Goal: Obtain resource: Obtain resource

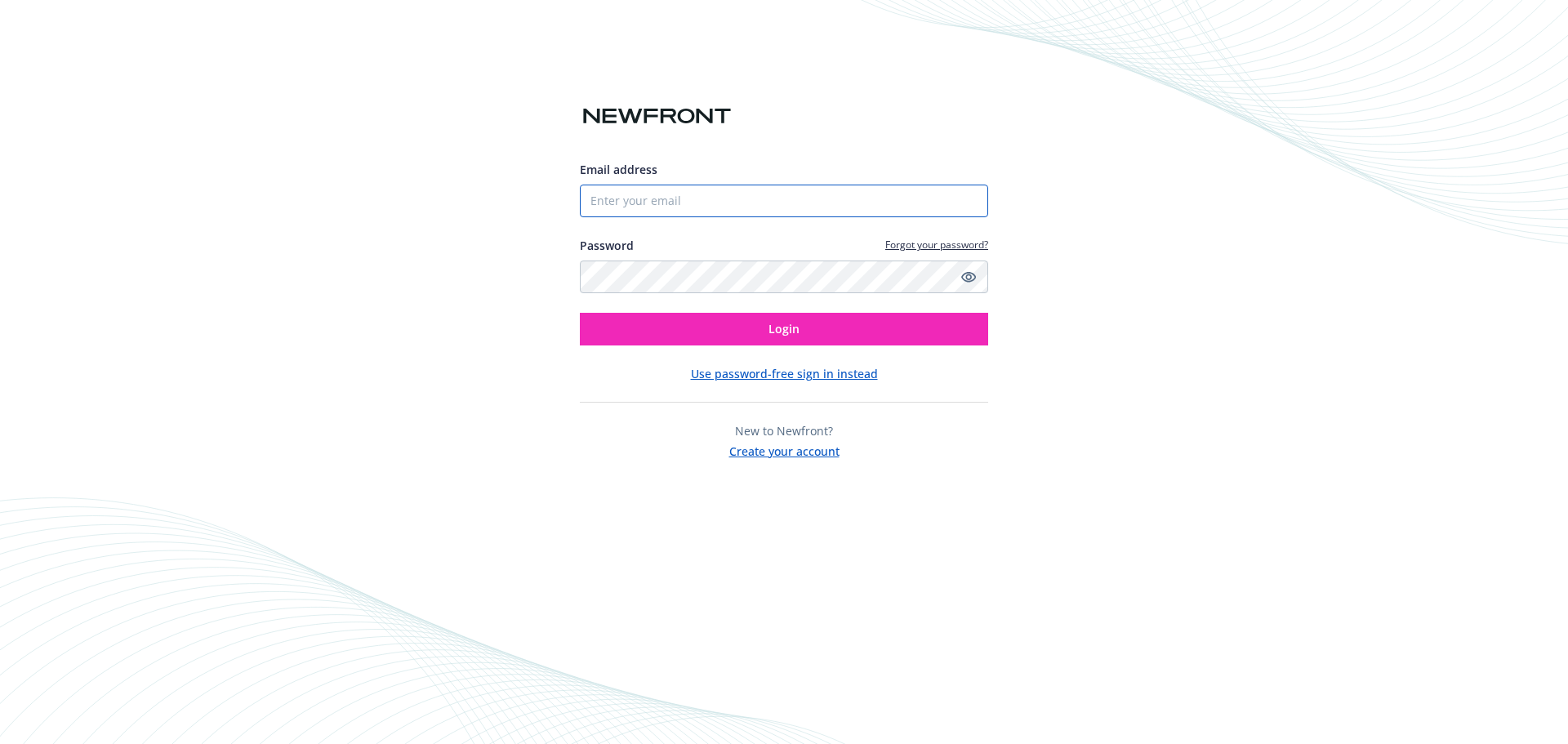
click at [653, 210] on input "Email address" at bounding box center [784, 201] width 408 height 33
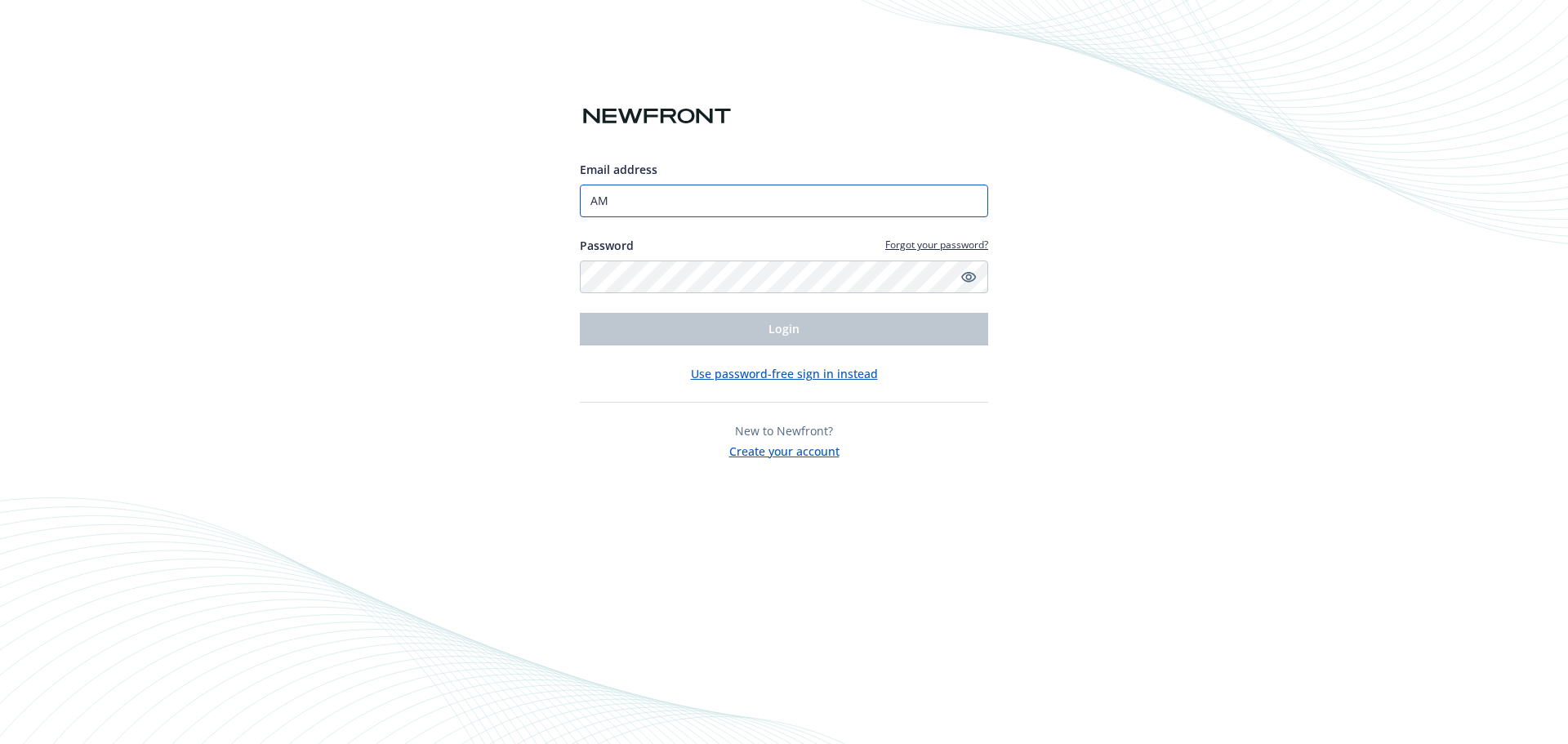
type input "A"
type input "[PERSON_NAME][EMAIL_ADDRESS][PERSON_NAME][DOMAIN_NAME]"
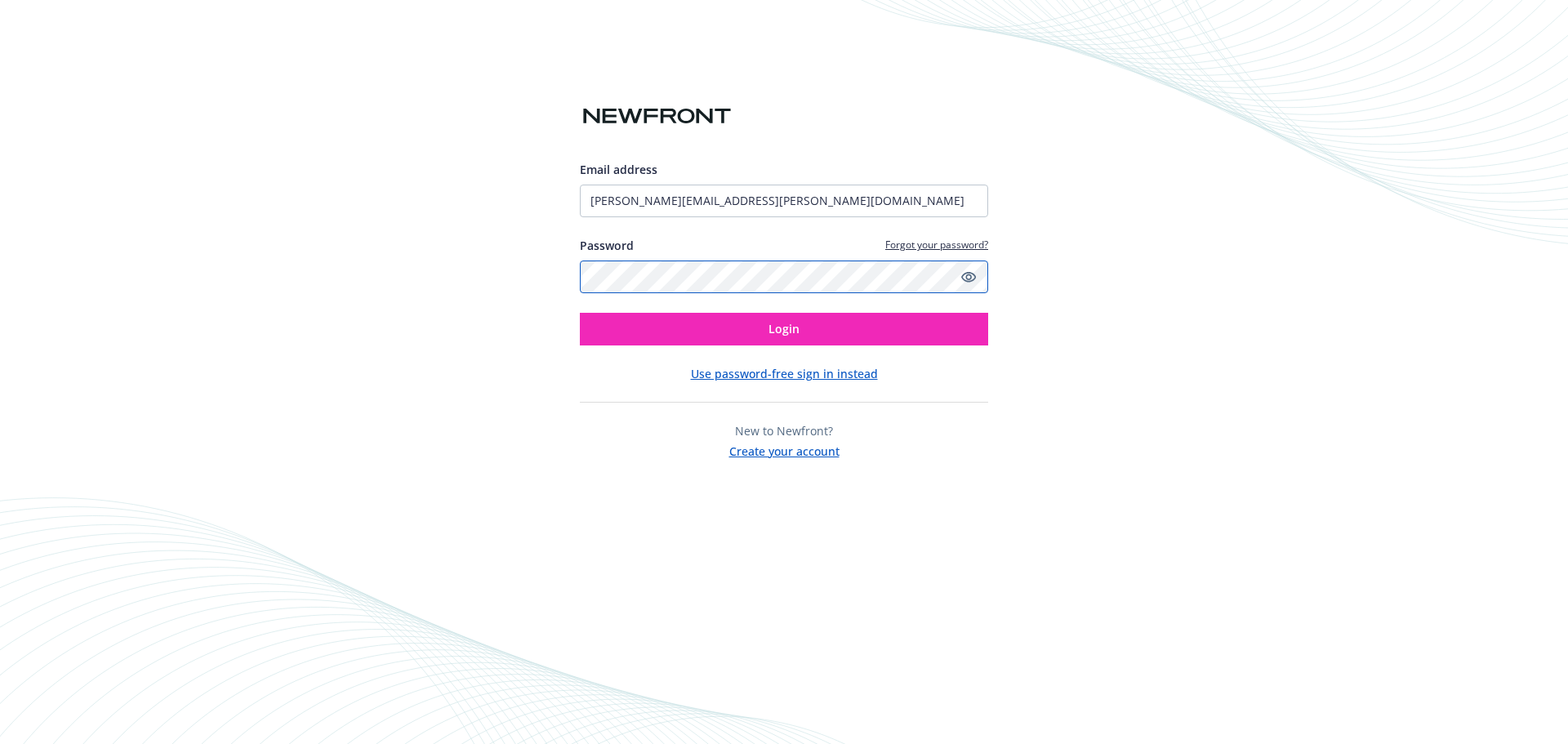
click at [580, 313] on button "Login" at bounding box center [784, 329] width 408 height 33
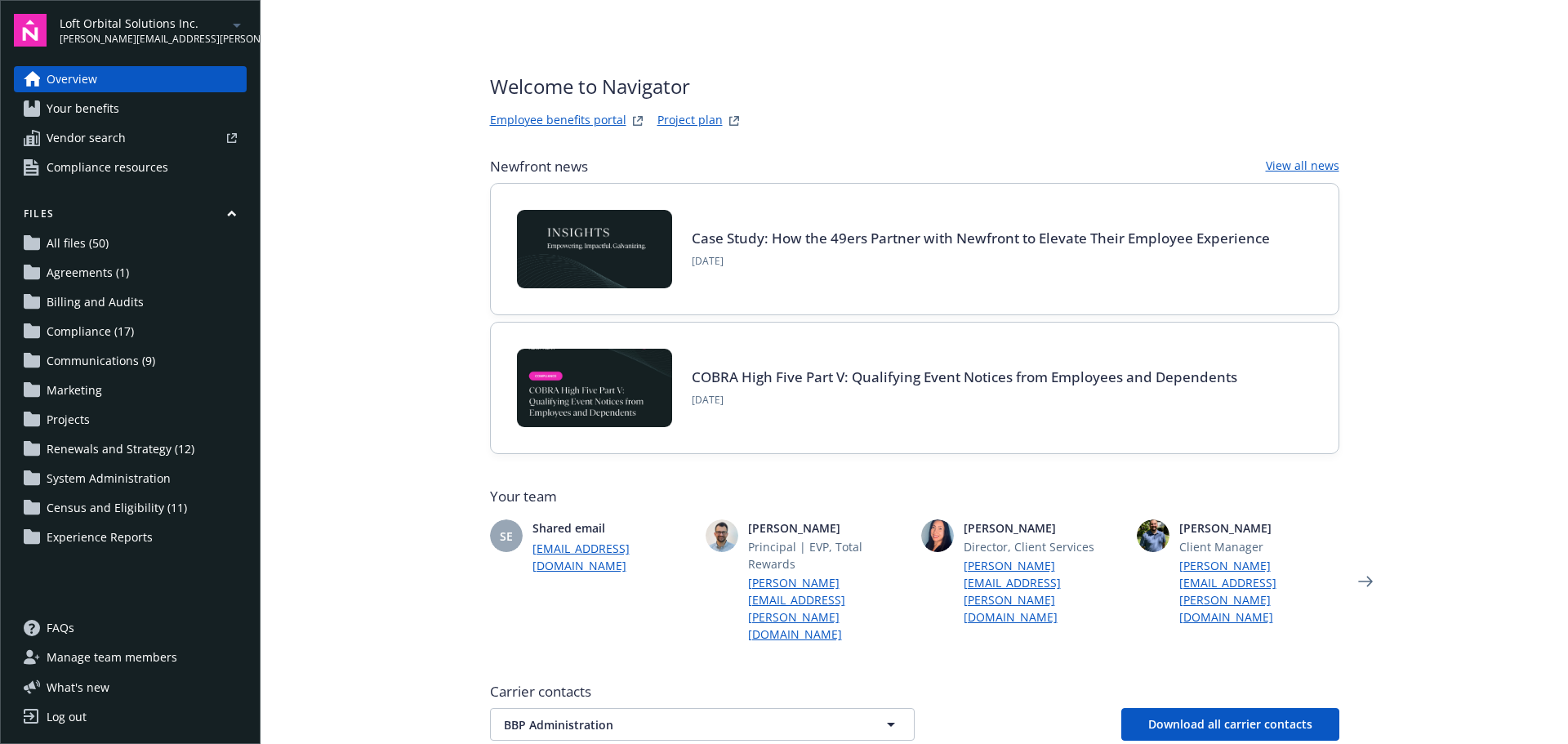
click at [76, 279] on span "Agreements (1)" at bounding box center [88, 273] width 82 height 27
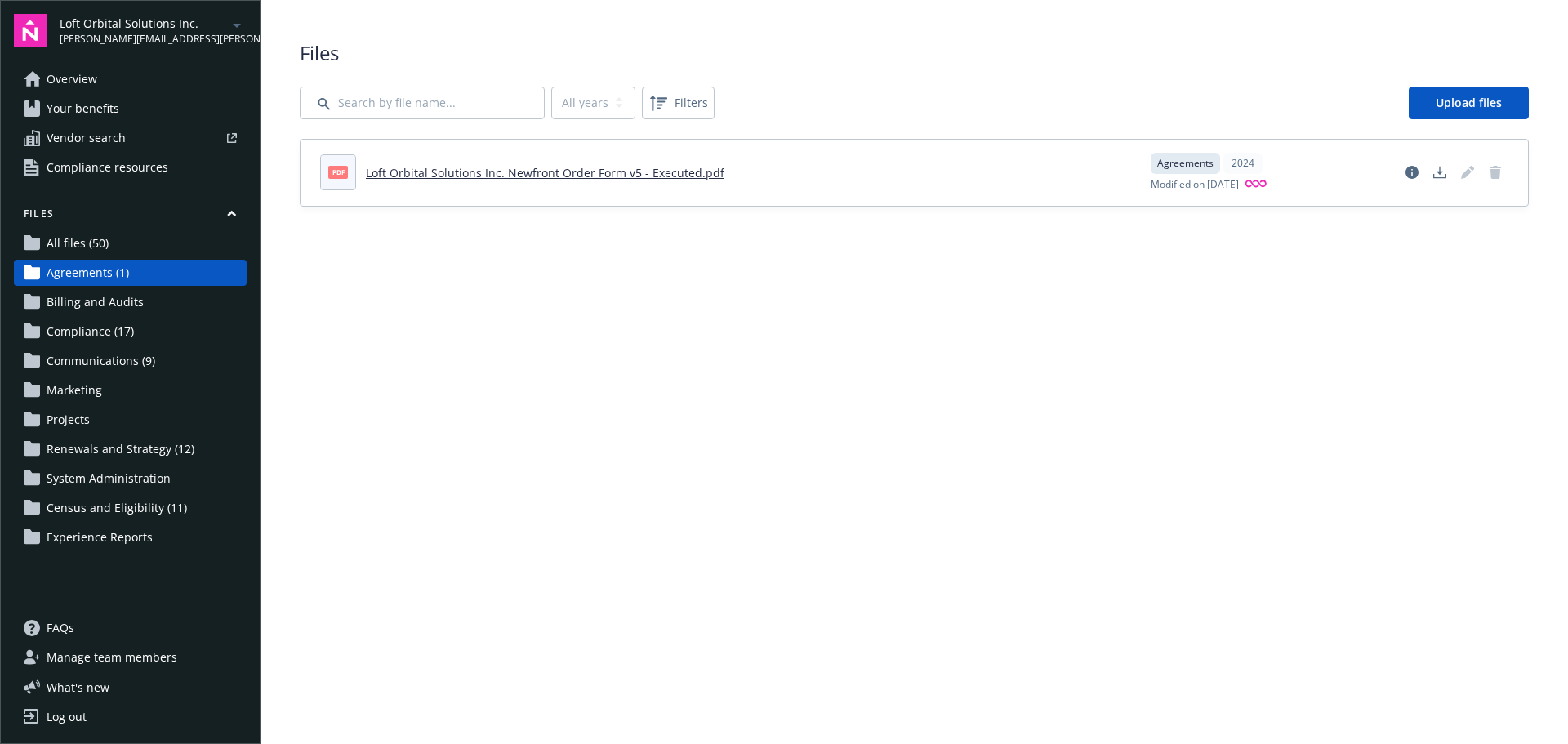
click at [527, 172] on link "Loft Orbital Solutions Inc. Newfront Order Form v5 - Executed.pdf" at bounding box center [545, 173] width 359 height 16
